Goal: Task Accomplishment & Management: Complete application form

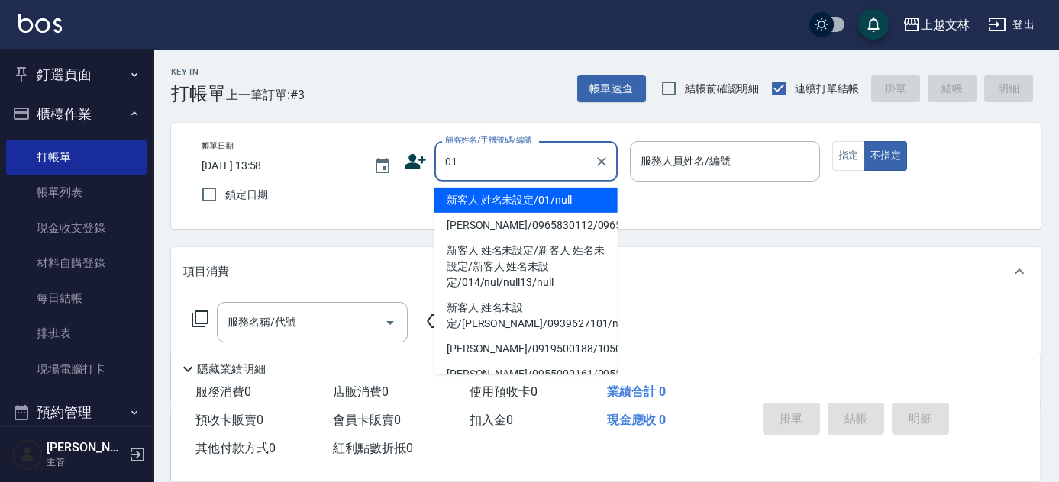
type input "新客人 姓名未設定/01/null"
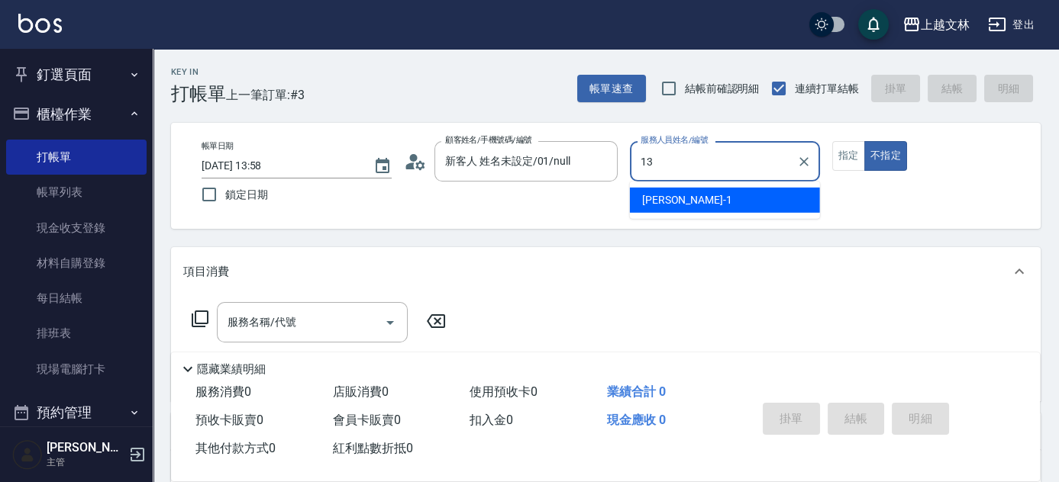
type input "July-13"
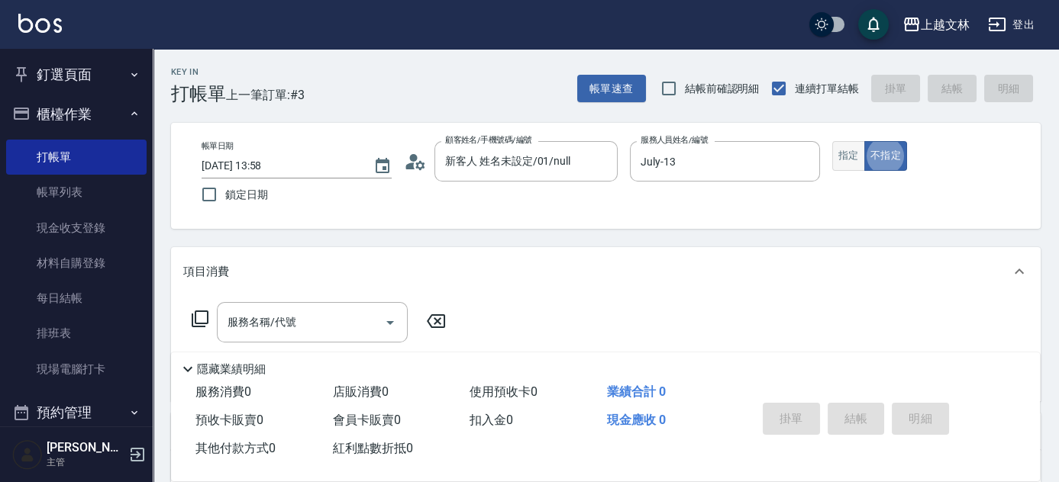
type button "false"
click at [843, 152] on button "指定" at bounding box center [848, 156] width 33 height 30
click at [306, 319] on input "服務名稱/代號" at bounding box center [301, 322] width 154 height 27
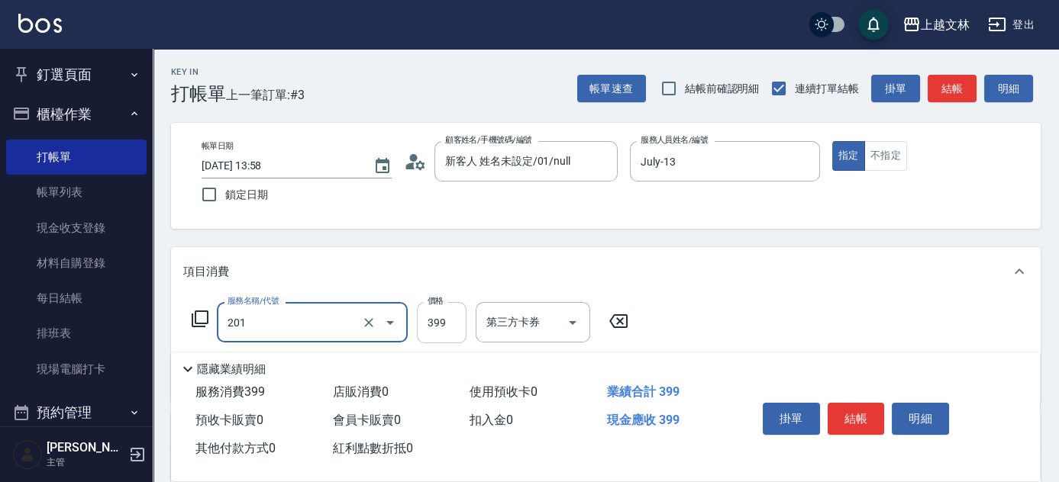
type input "B級單剪(201)"
click at [453, 327] on input "399" at bounding box center [442, 322] width 50 height 41
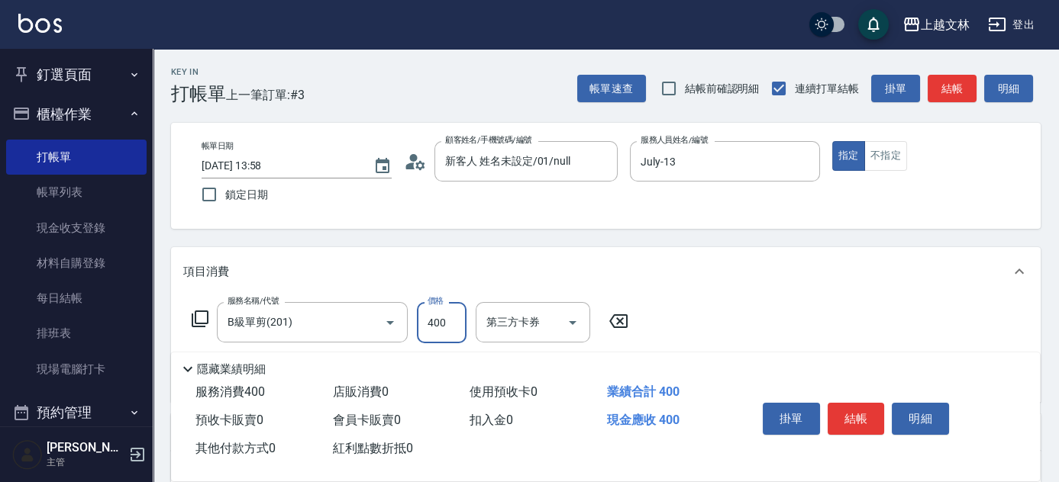
type input "400"
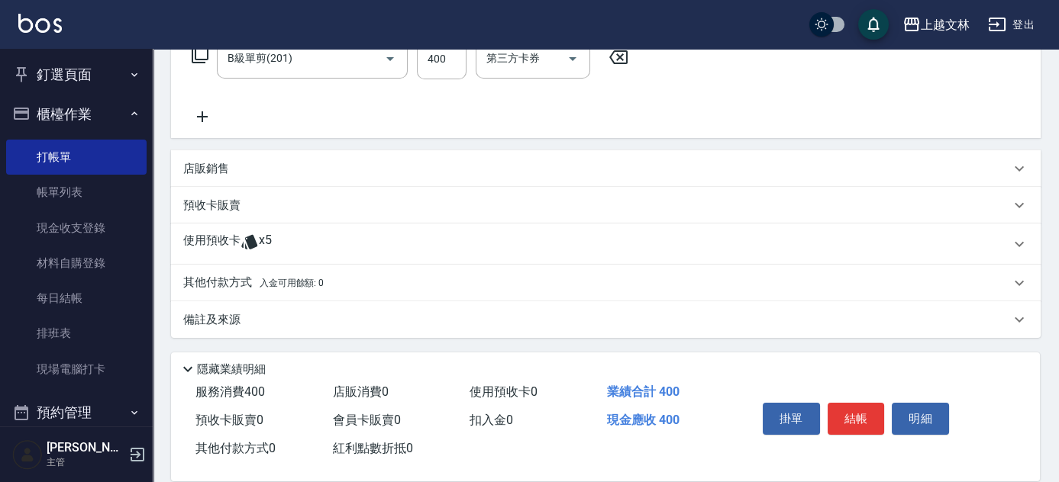
click at [205, 118] on icon at bounding box center [202, 117] width 38 height 18
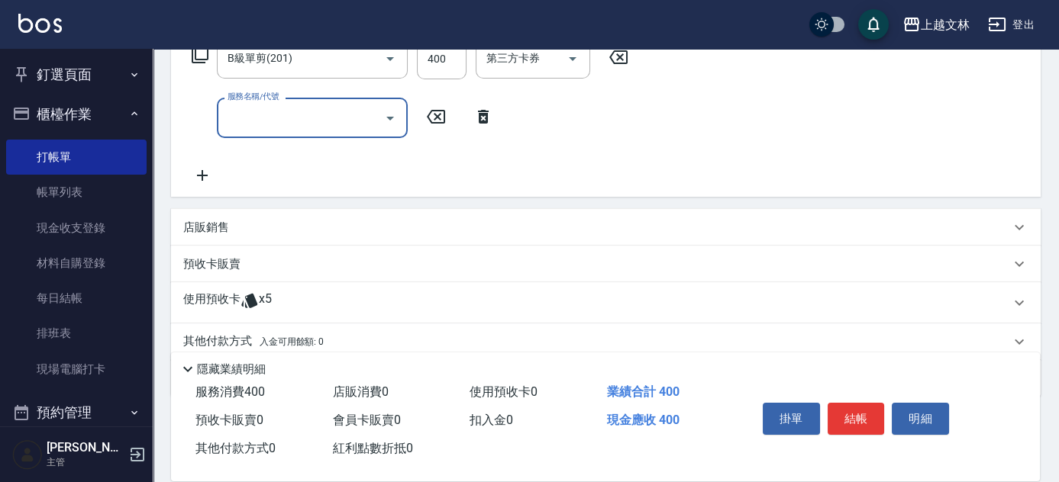
click at [269, 131] on div "服務名稱/代號" at bounding box center [312, 118] width 191 height 40
type input "B級單剪(201)"
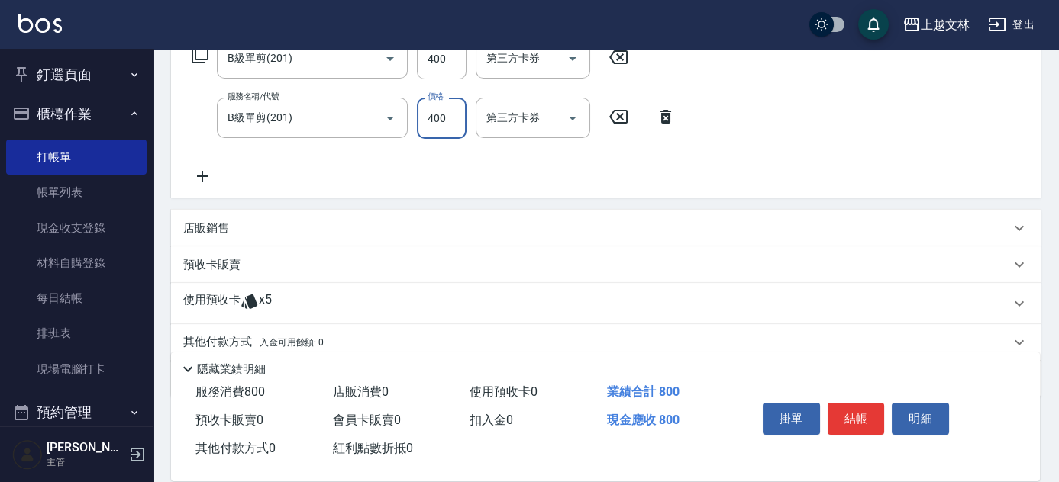
type input "400"
click at [850, 404] on button "結帳" at bounding box center [855, 419] width 57 height 32
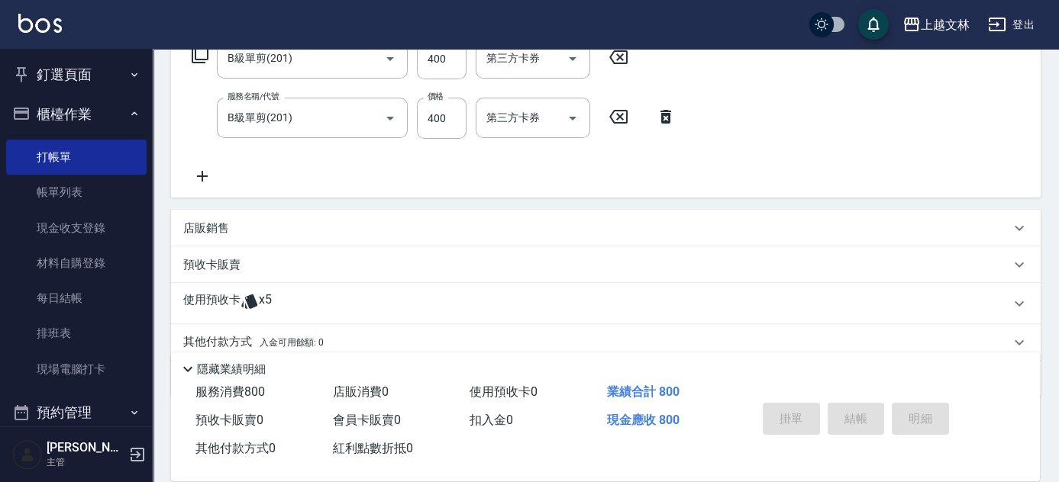
type input "[DATE] 14:59"
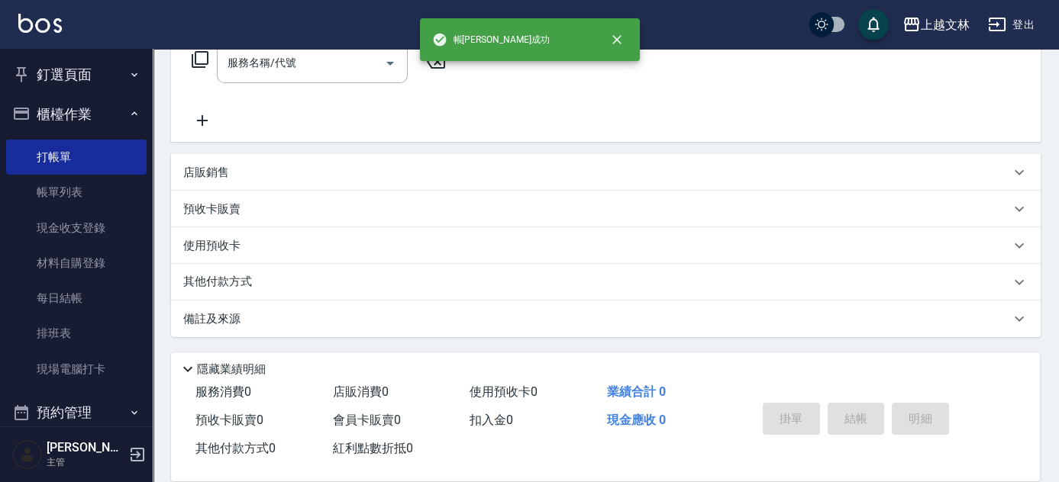
scroll to position [0, 0]
